Goal: Register for event/course

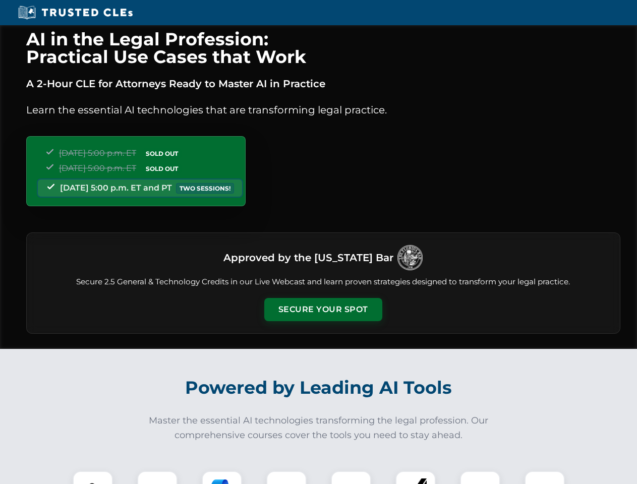
click at [323, 310] on button "Secure Your Spot" at bounding box center [323, 309] width 118 height 23
click at [93, 477] on img at bounding box center [92, 490] width 29 height 29
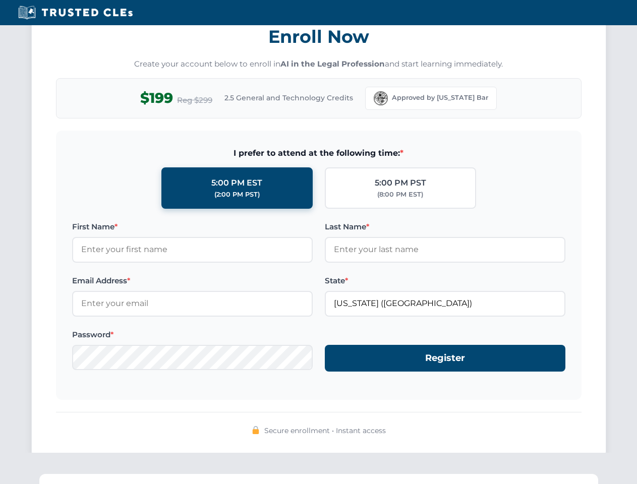
scroll to position [990, 0]
